Goal: Navigation & Orientation: Find specific page/section

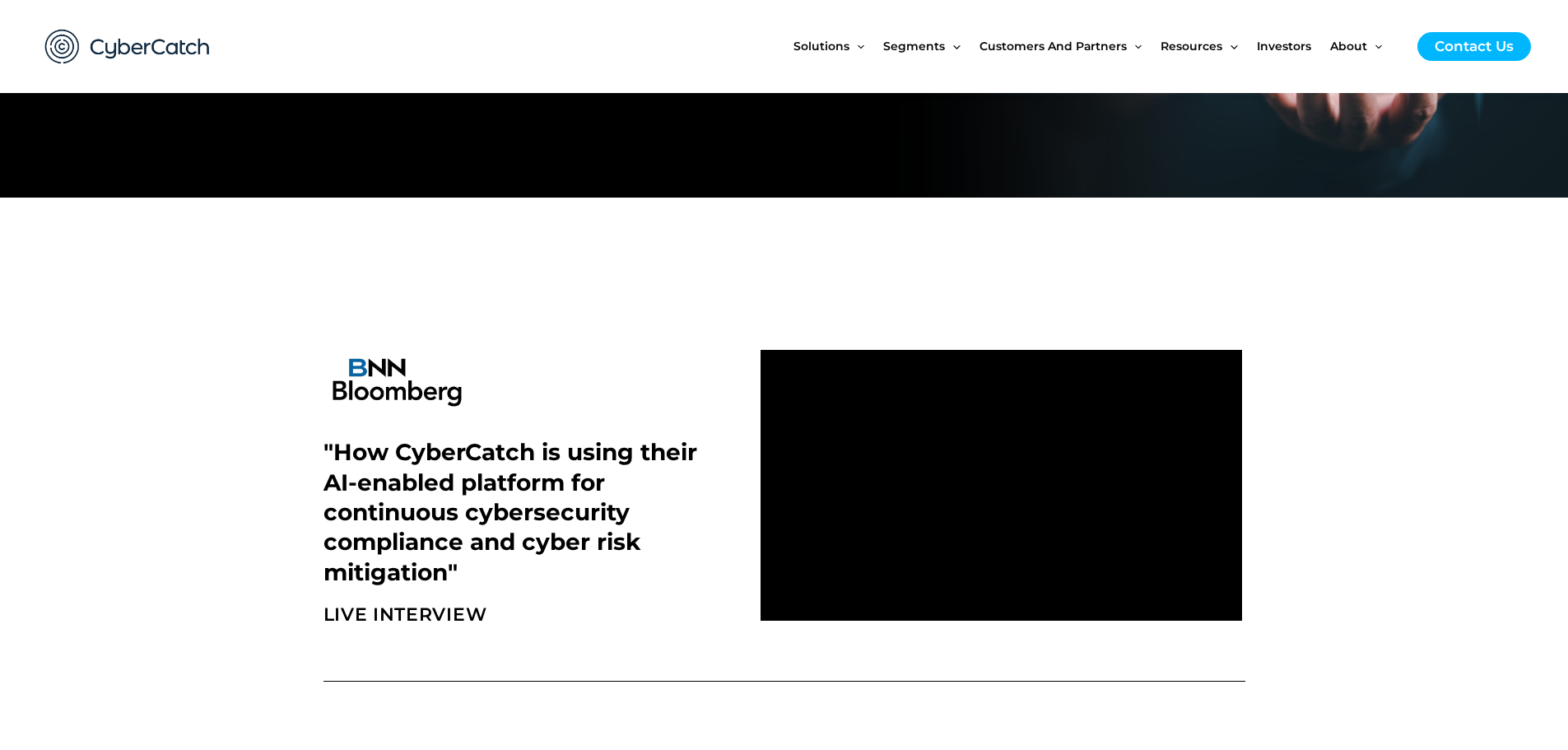
scroll to position [329, 0]
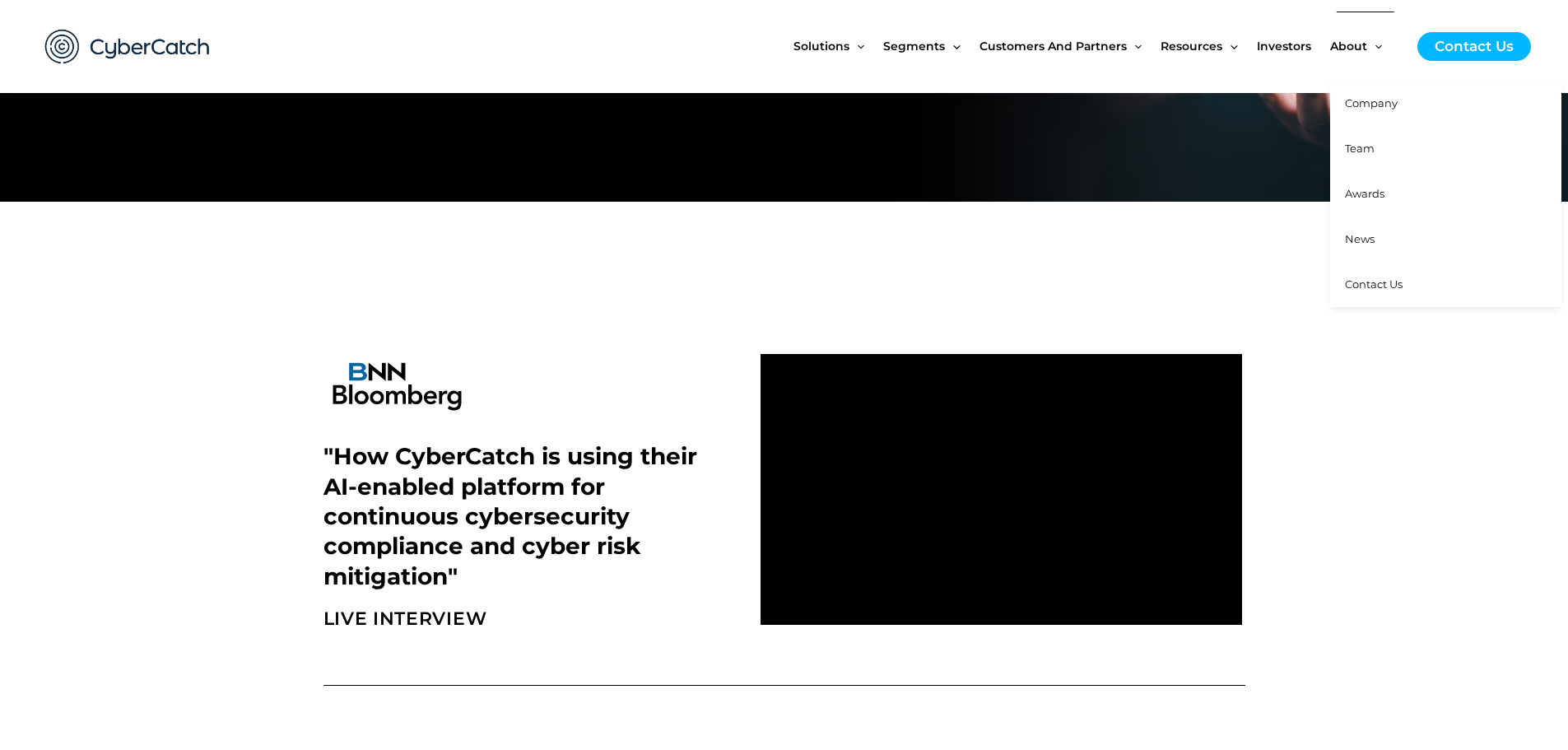
click at [1375, 143] on span "Team" at bounding box center [1360, 148] width 29 height 13
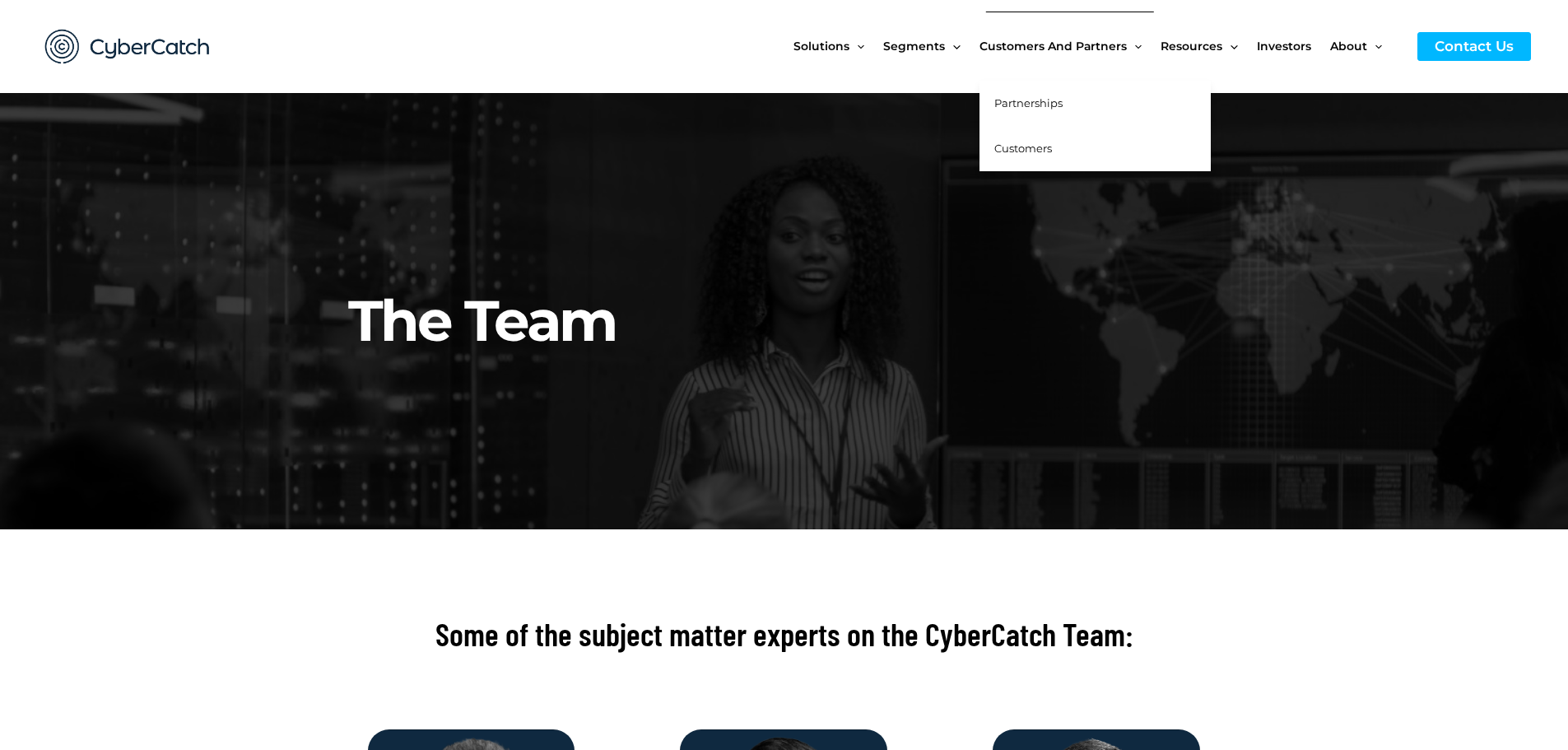
click at [1063, 102] on span "Partnerships" at bounding box center [1028, 103] width 68 height 13
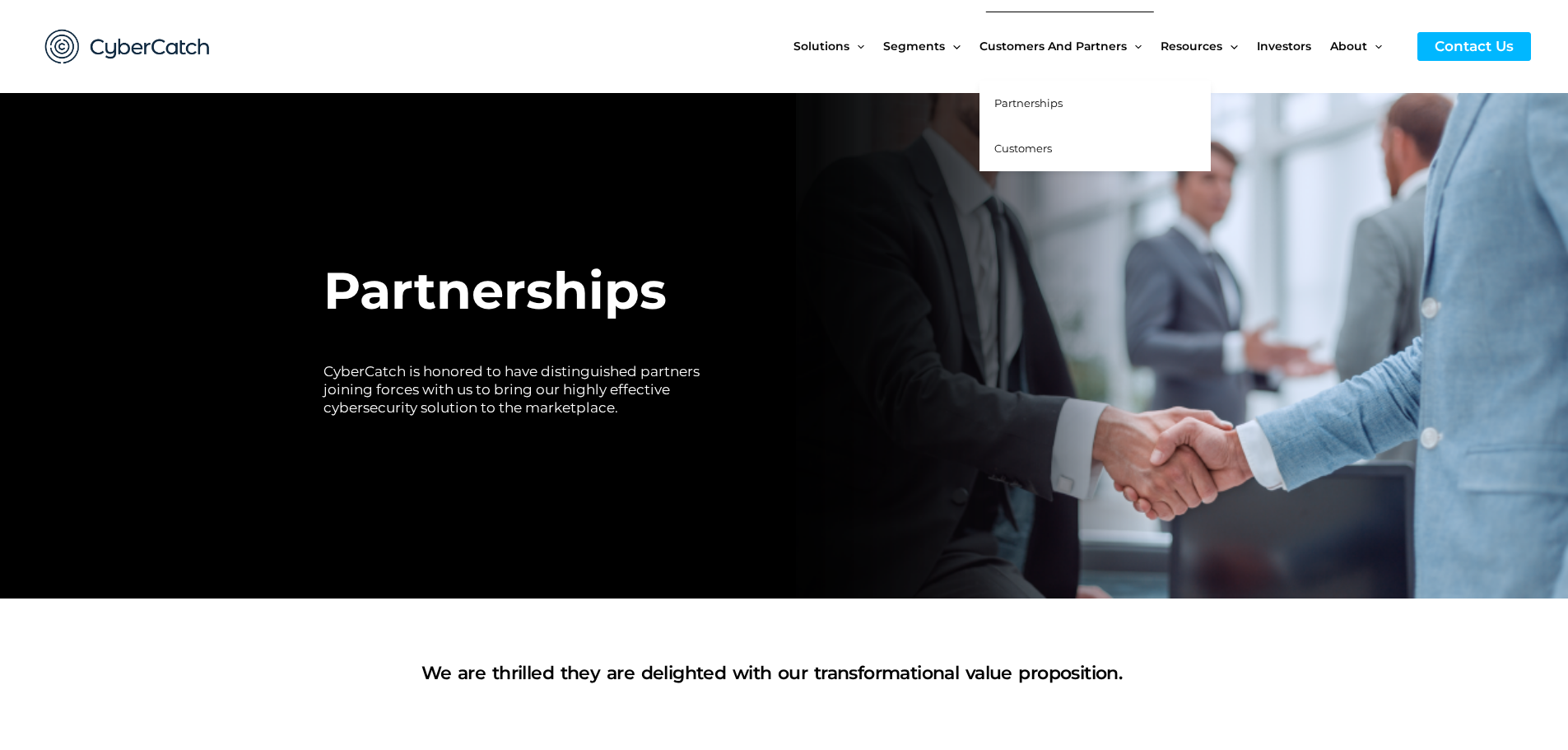
click at [1056, 150] on link "Customers" at bounding box center [1096, 148] width 231 height 45
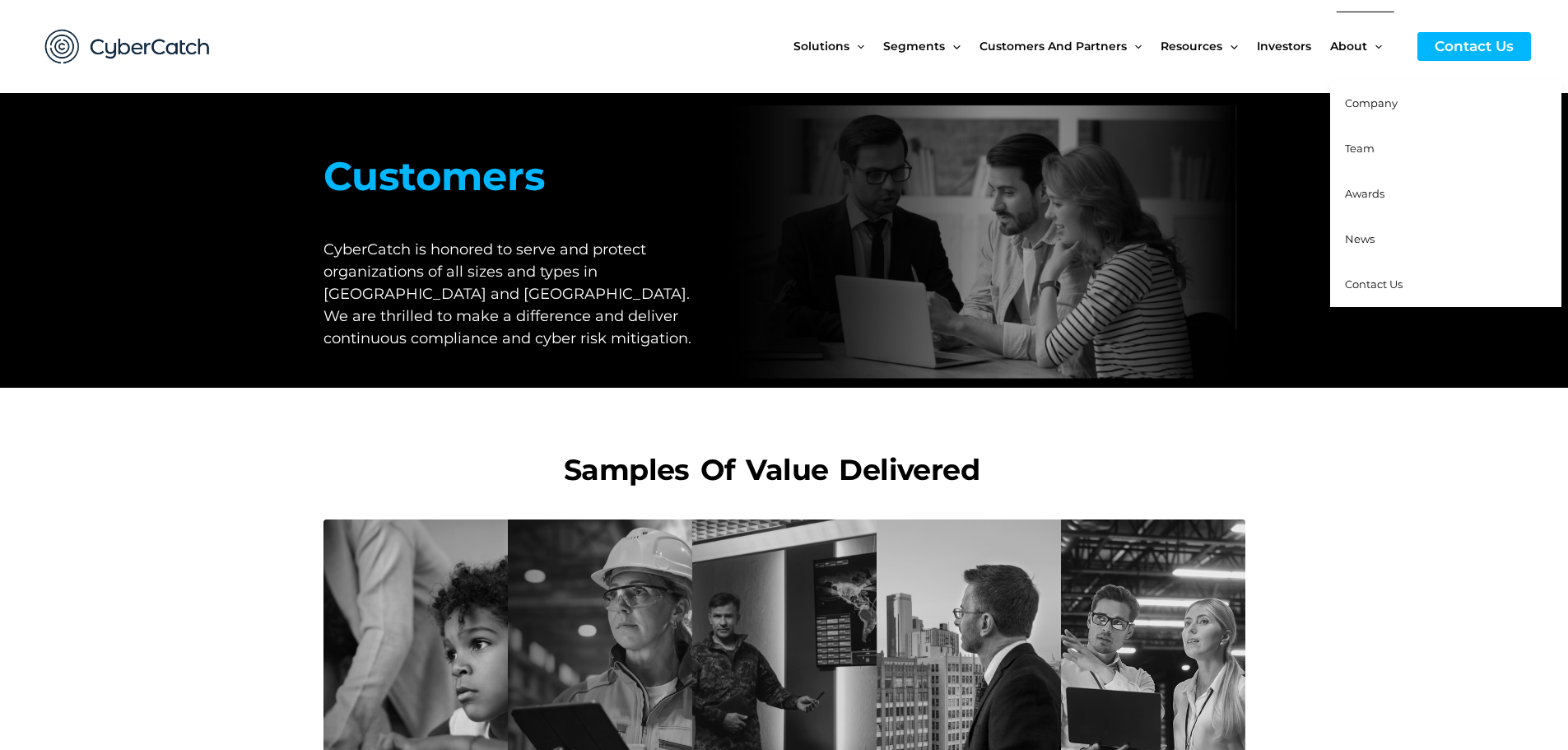
click at [1363, 154] on span "Team" at bounding box center [1360, 148] width 29 height 13
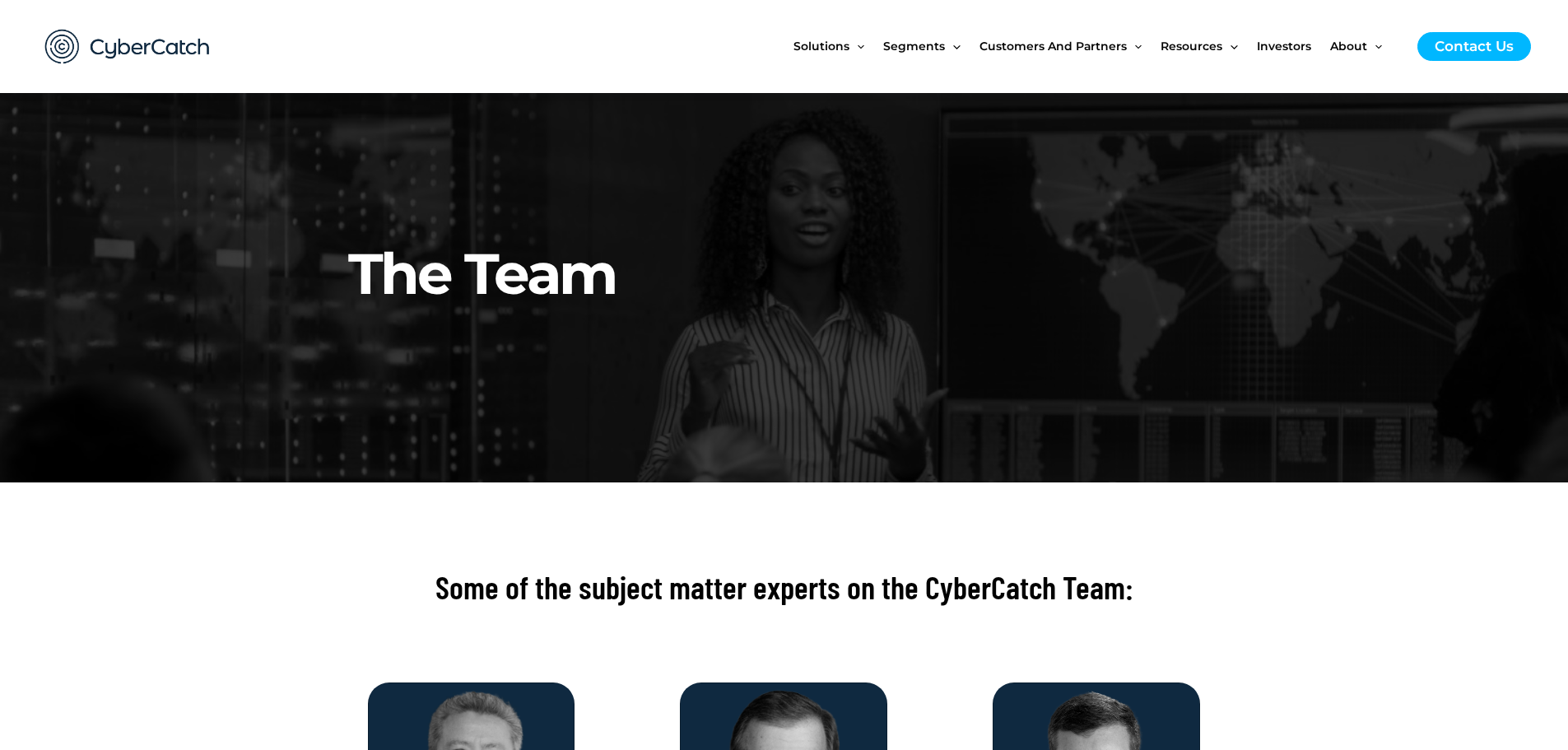
scroll to position [165, 0]
